Goal: Task Accomplishment & Management: Manage account settings

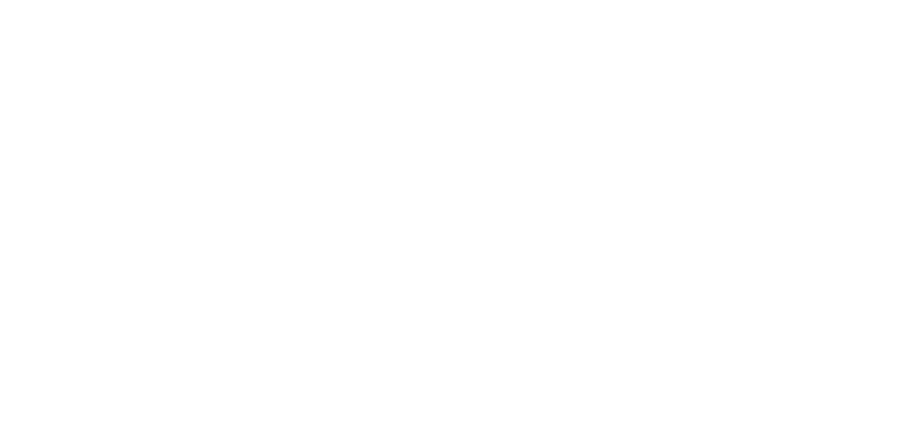
click at [494, 4] on html at bounding box center [454, 2] width 908 height 4
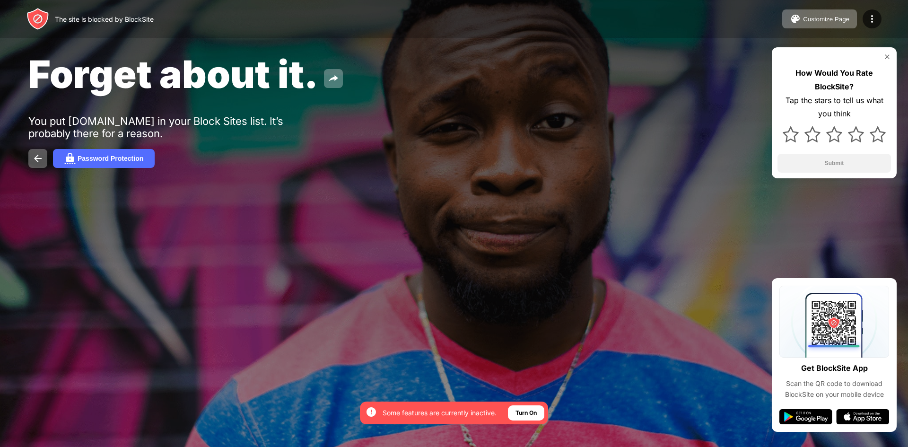
click at [395, 105] on div "Forget about it. You put [DOMAIN_NAME] in your Block Sites list. It’s probably …" at bounding box center [454, 109] width 908 height 219
click at [27, 156] on div "Forget about it. You put [DOMAIN_NAME] in your Block Sites list. It’s probably …" at bounding box center [454, 109] width 908 height 219
click at [33, 155] on img at bounding box center [37, 158] width 11 height 11
click at [35, 161] on img at bounding box center [37, 158] width 11 height 11
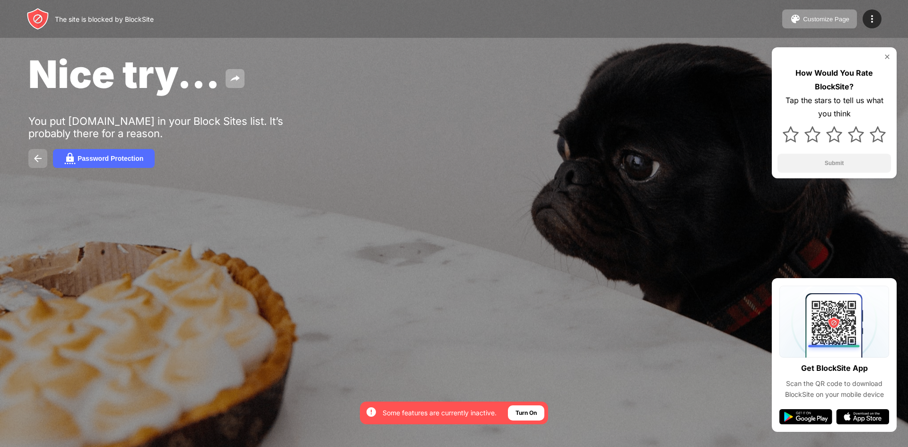
drag, startPoint x: 52, startPoint y: 159, endPoint x: 29, endPoint y: 159, distance: 22.7
click at [50, 159] on div "Password Protection" at bounding box center [453, 158] width 851 height 19
click at [29, 159] on button at bounding box center [37, 158] width 19 height 19
click at [103, 166] on button "Password Protection" at bounding box center [104, 158] width 102 height 19
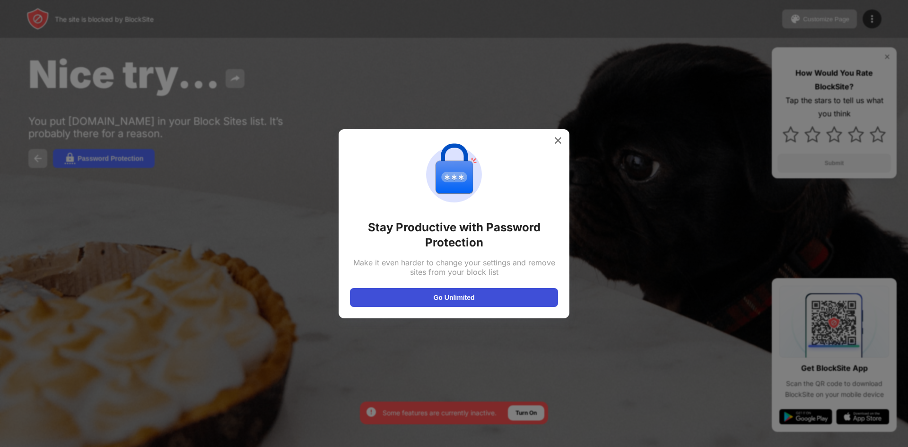
click at [456, 298] on button "Go Unlimited" at bounding box center [454, 297] width 208 height 19
click at [495, 291] on button "Go Unlimited" at bounding box center [454, 297] width 208 height 19
click at [41, 117] on div at bounding box center [454, 223] width 908 height 447
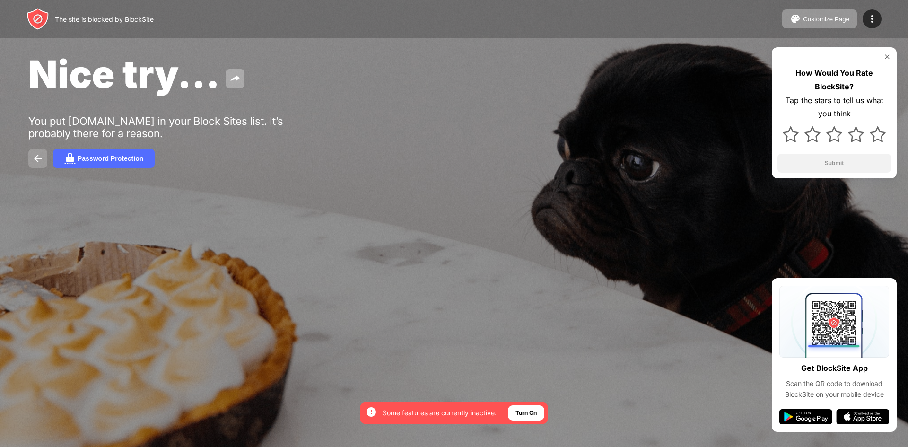
click at [35, 156] on img at bounding box center [37, 158] width 11 height 11
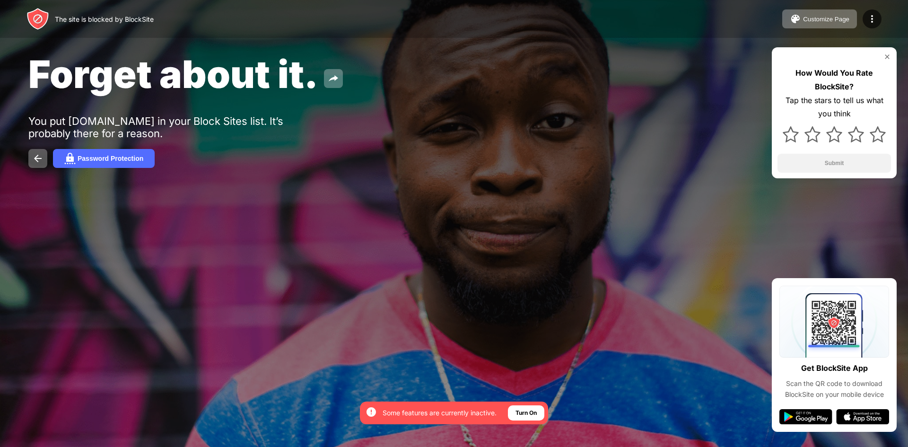
click at [682, 265] on div at bounding box center [454, 223] width 908 height 447
drag, startPoint x: 23, startPoint y: 166, endPoint x: 31, endPoint y: 163, distance: 8.7
click at [23, 166] on div "Forget about it. You put [DOMAIN_NAME] in your Block Sites list. It’s probably …" at bounding box center [454, 109] width 908 height 219
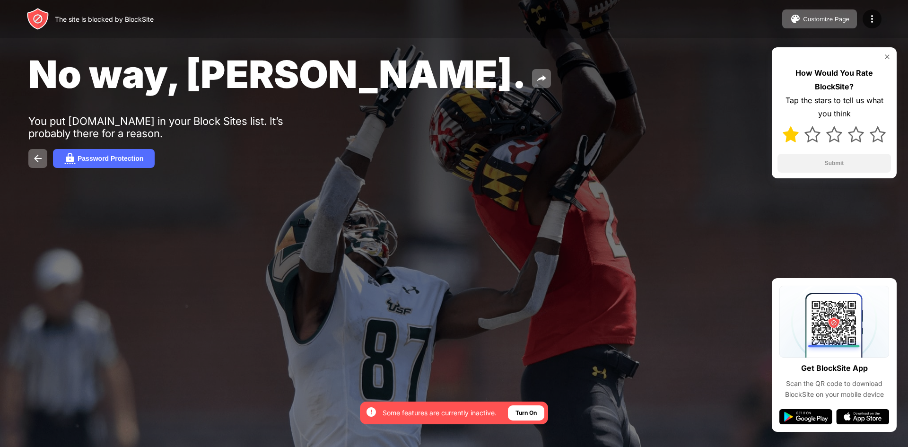
click at [791, 134] on img at bounding box center [791, 134] width 16 height 16
click at [809, 134] on img at bounding box center [812, 134] width 16 height 16
click at [833, 132] on img at bounding box center [834, 134] width 16 height 16
click at [852, 133] on img at bounding box center [856, 134] width 16 height 16
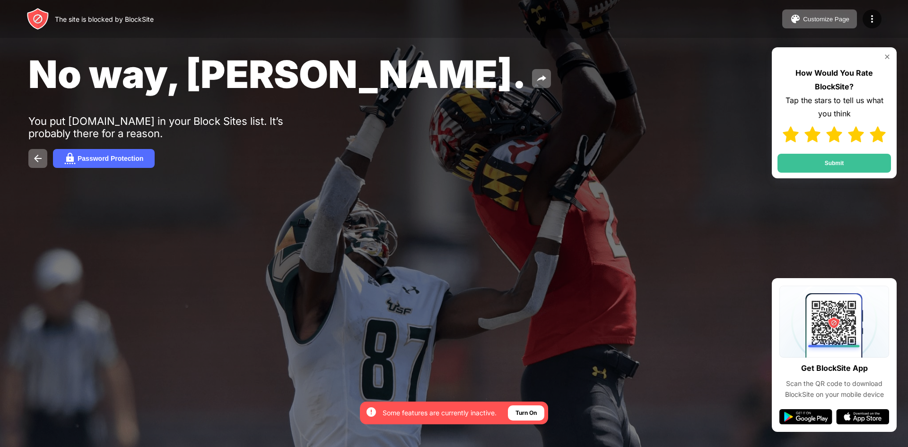
click at [885, 132] on img at bounding box center [878, 134] width 16 height 16
click at [871, 154] on button "Submit" at bounding box center [833, 163] width 113 height 19
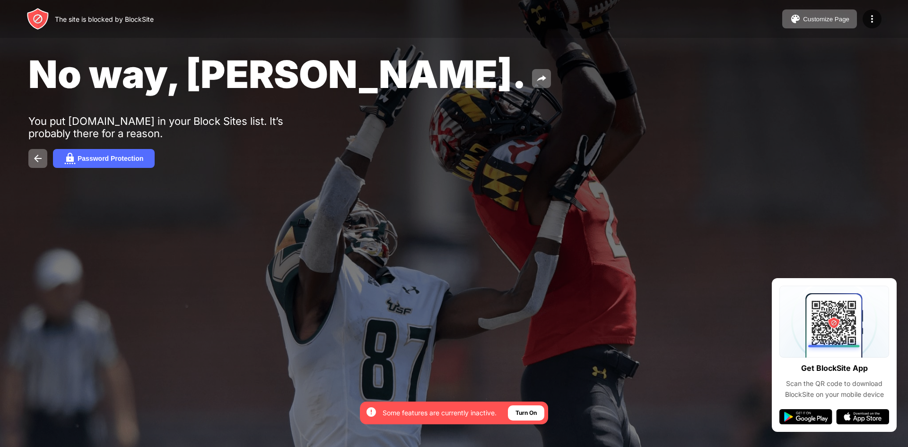
click at [19, 159] on div "No way, [PERSON_NAME]. You put [DOMAIN_NAME] in your Block Sites list. It’s pro…" at bounding box center [454, 109] width 908 height 219
drag, startPoint x: 24, startPoint y: 158, endPoint x: 35, endPoint y: 157, distance: 11.9
click at [30, 158] on div "No way, [PERSON_NAME]. You put [DOMAIN_NAME] in your Block Sites list. It’s pro…" at bounding box center [454, 109] width 908 height 219
click at [43, 157] on img at bounding box center [37, 158] width 11 height 11
